Goal: Entertainment & Leisure: Consume media (video, audio)

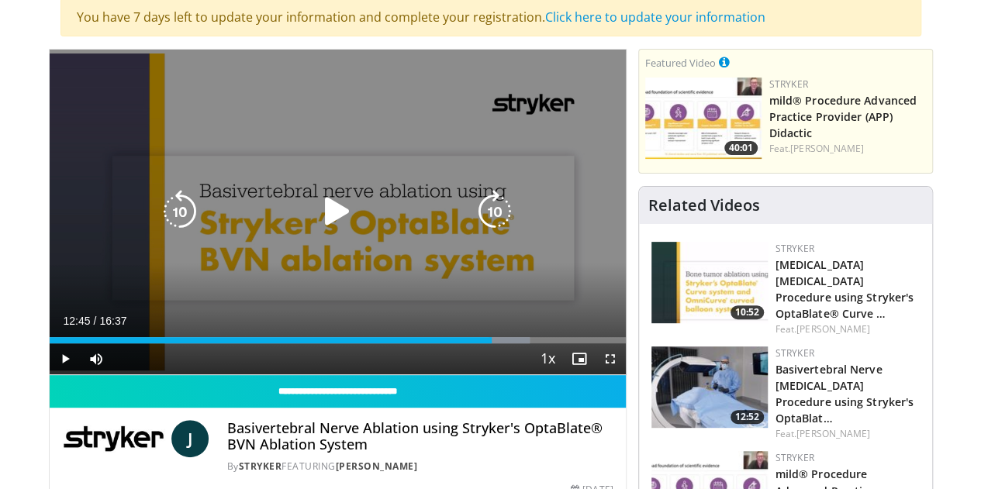
click at [318, 223] on icon "Video Player" at bounding box center [337, 211] width 43 height 43
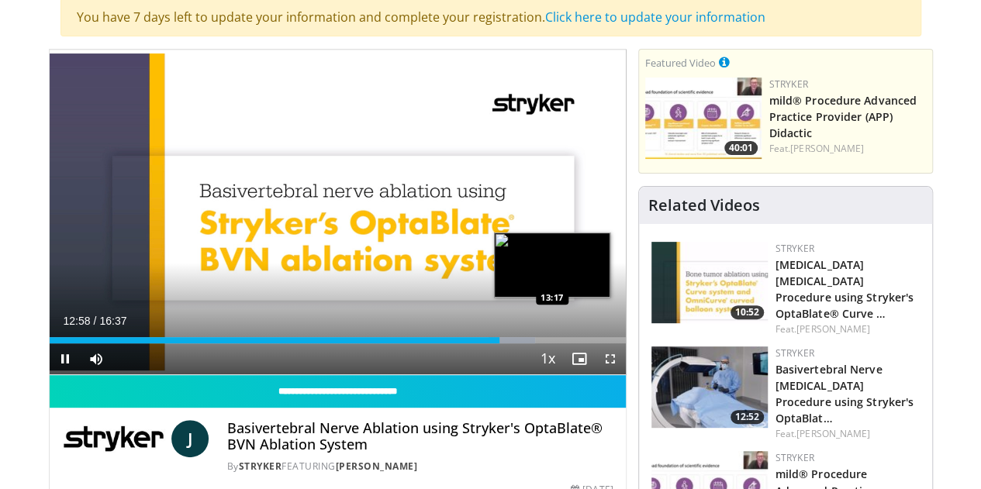
click at [513, 343] on div "Progress Bar" at bounding box center [511, 340] width 47 height 6
click at [532, 343] on div "Progress Bar" at bounding box center [524, 340] width 57 height 6
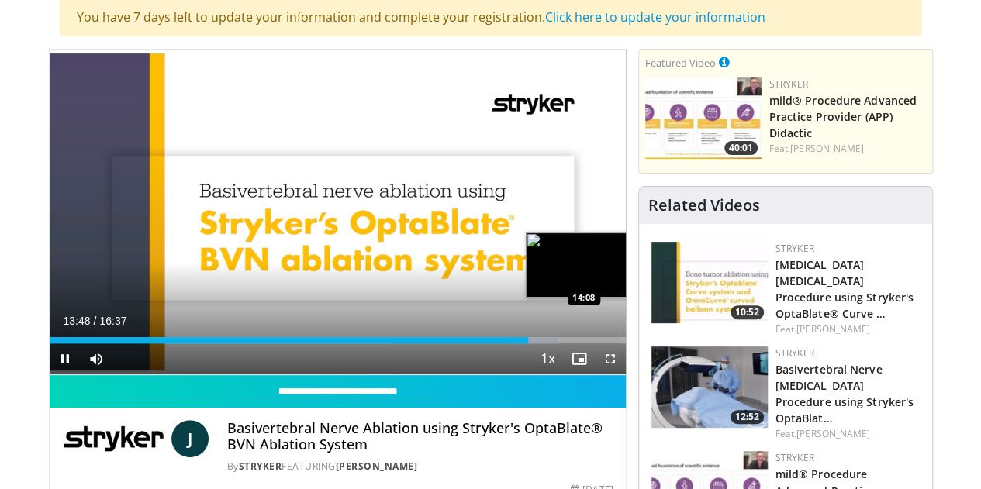
click at [544, 343] on div "Loaded : 88.34% 13:49 14:08" at bounding box center [338, 340] width 576 height 6
click at [557, 343] on div "Progress Bar" at bounding box center [544, 340] width 42 height 6
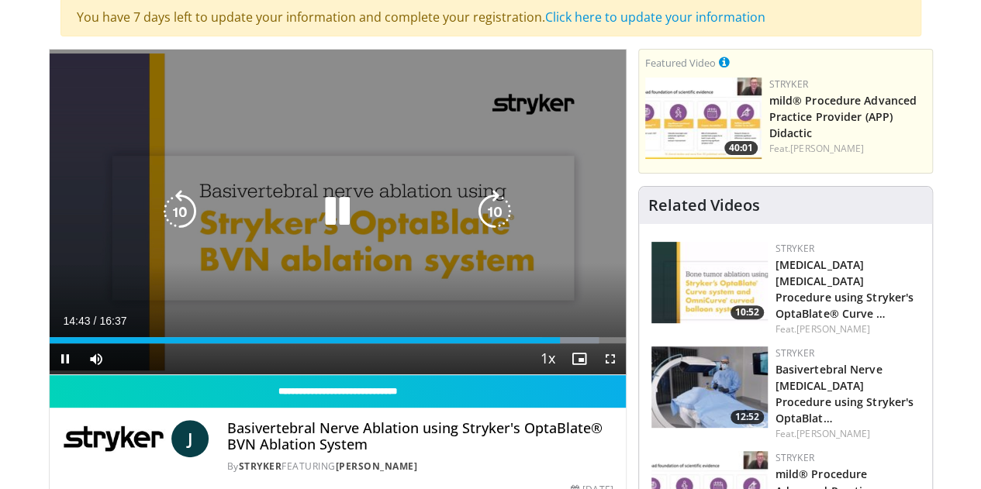
click at [330, 218] on icon "Video Player" at bounding box center [337, 211] width 43 height 43
click at [331, 232] on icon "Video Player" at bounding box center [337, 211] width 43 height 43
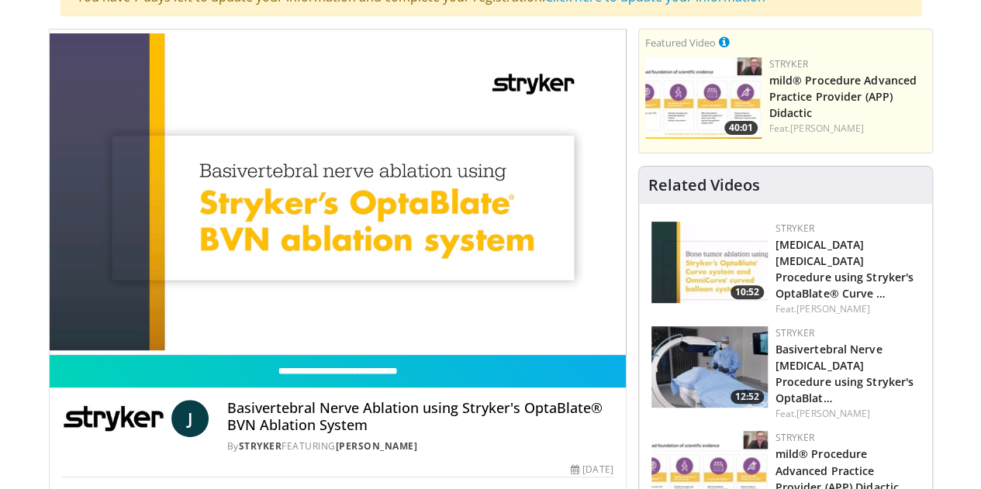
scroll to position [122, 0]
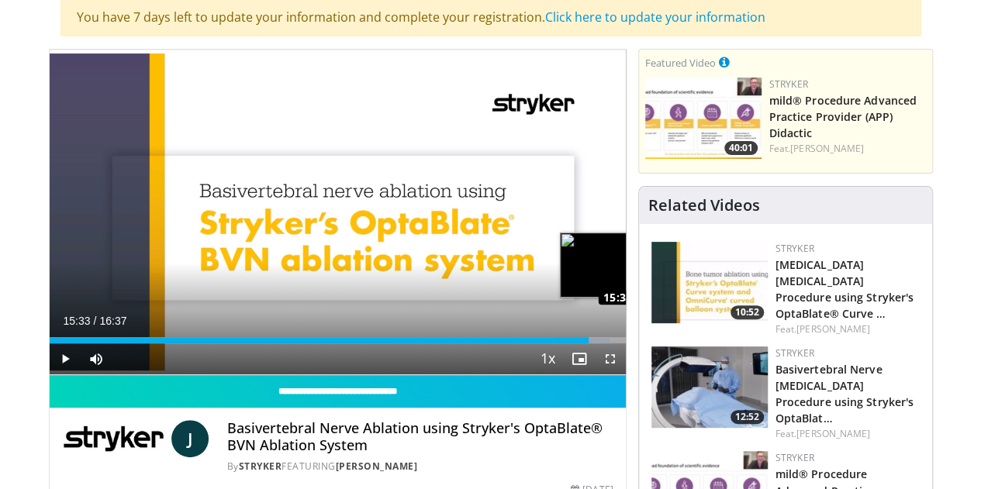
click at [598, 343] on div "Loaded : 97.38% 15:33 15:33" at bounding box center [338, 340] width 576 height 6
click at [647, 343] on div "Progress Bar" at bounding box center [648, 340] width 2 height 6
click at [622, 343] on div "Progress Bar" at bounding box center [604, 340] width 44 height 6
